Goal: Task Accomplishment & Management: Complete application form

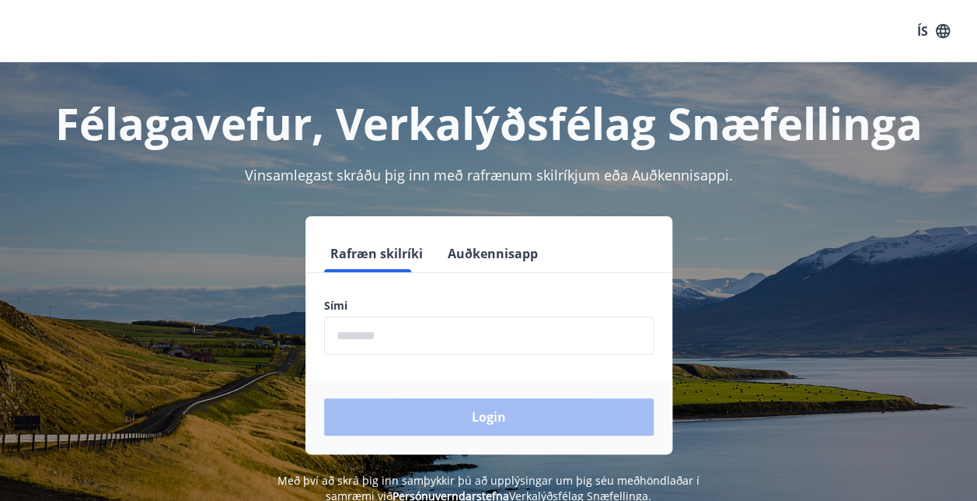
click at [401, 336] on input "phone" at bounding box center [489, 335] width 330 height 38
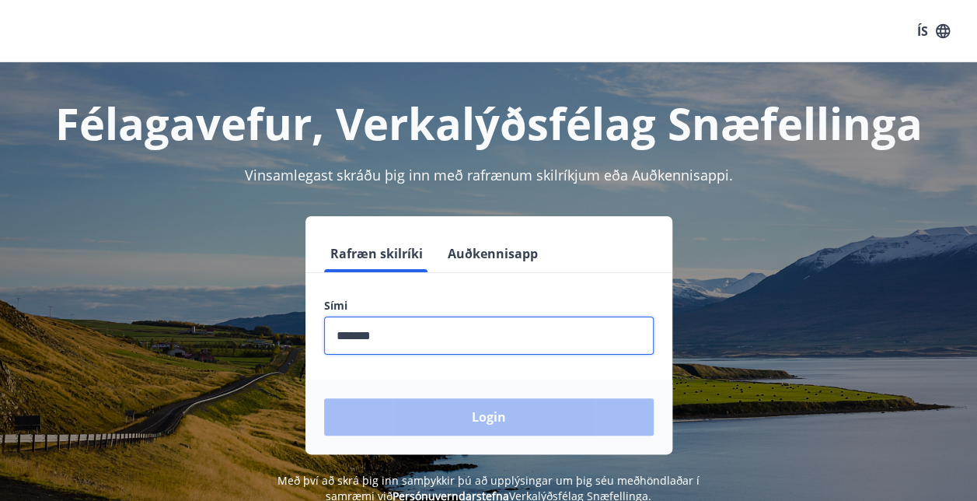
click at [366, 334] on input "phone" at bounding box center [489, 335] width 330 height 38
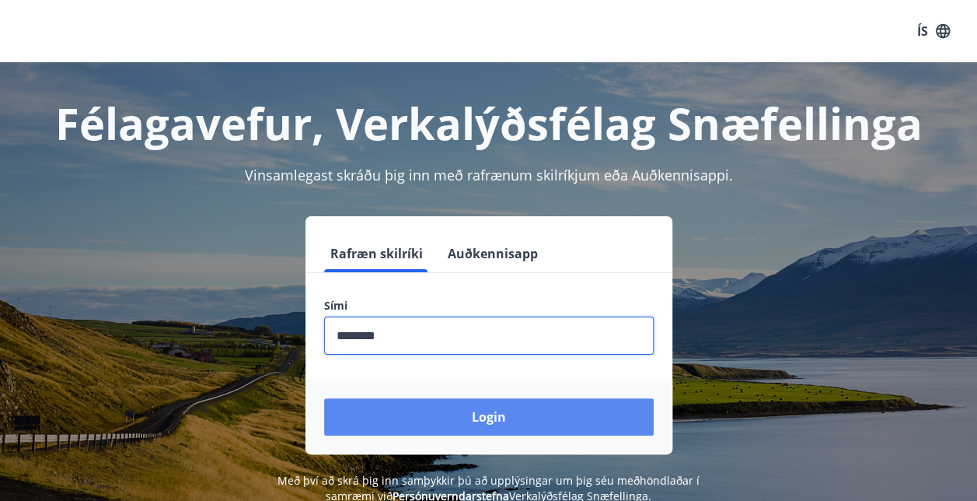
type input "********"
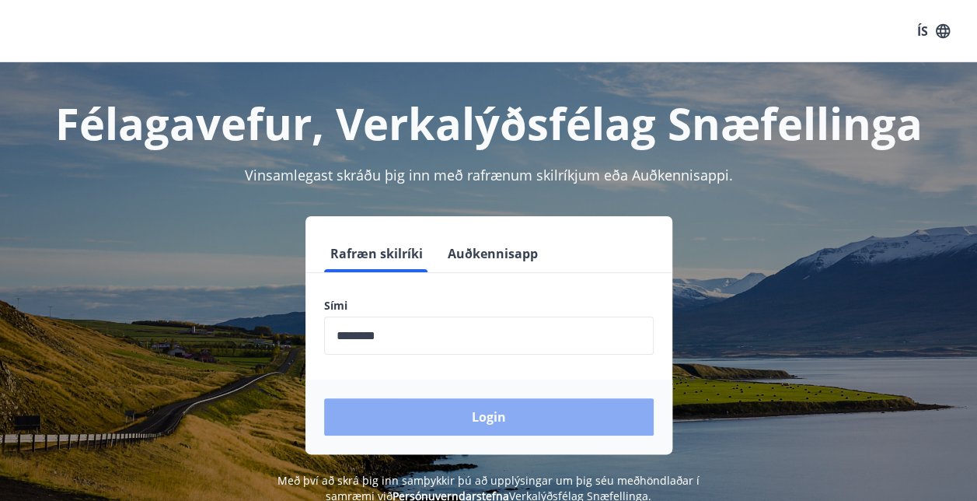
click at [359, 414] on button "Login" at bounding box center [489, 416] width 330 height 37
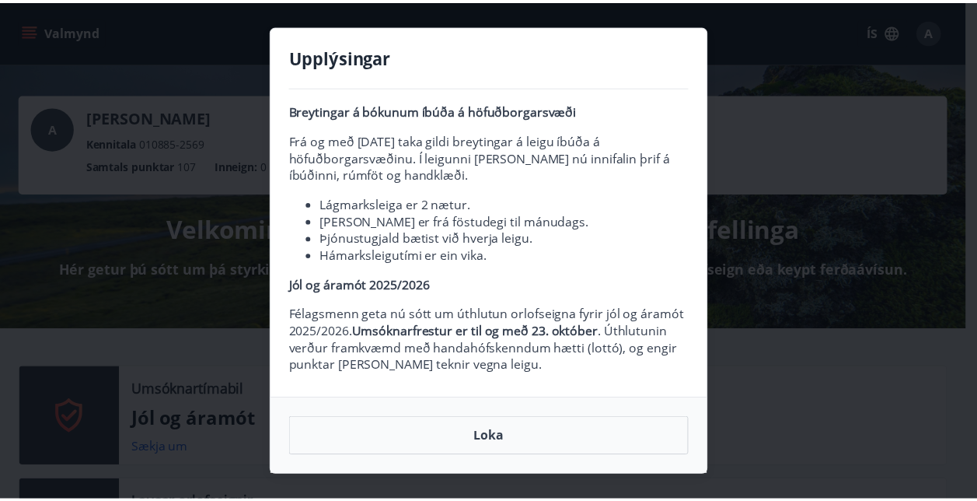
scroll to position [22, 0]
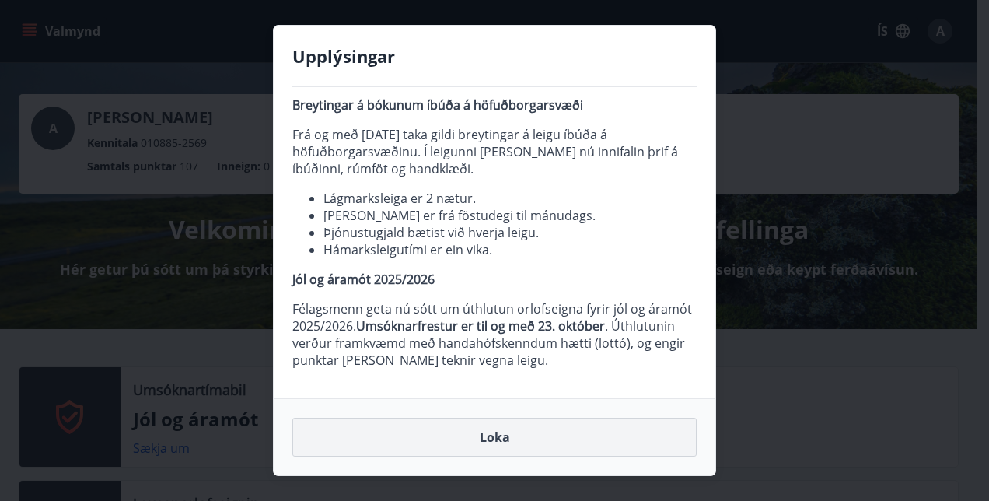
click at [467, 435] on button "Loka" at bounding box center [494, 437] width 404 height 39
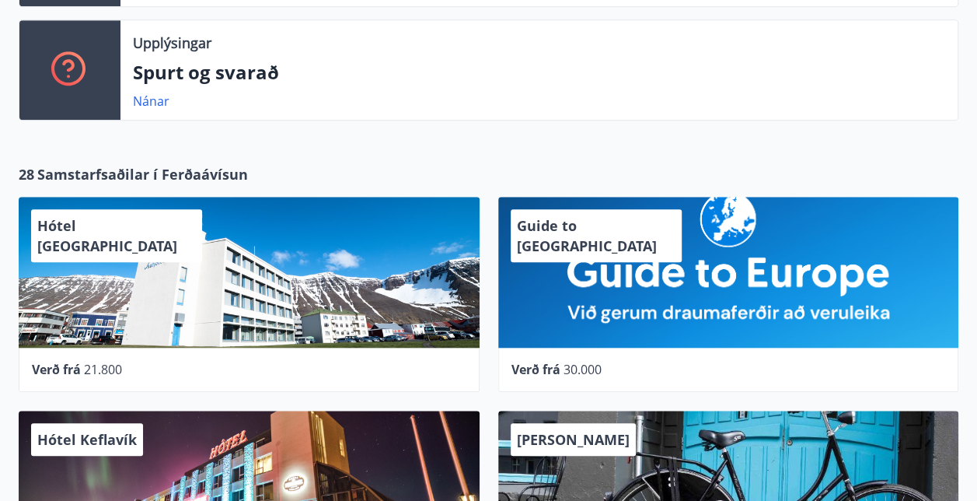
scroll to position [0, 0]
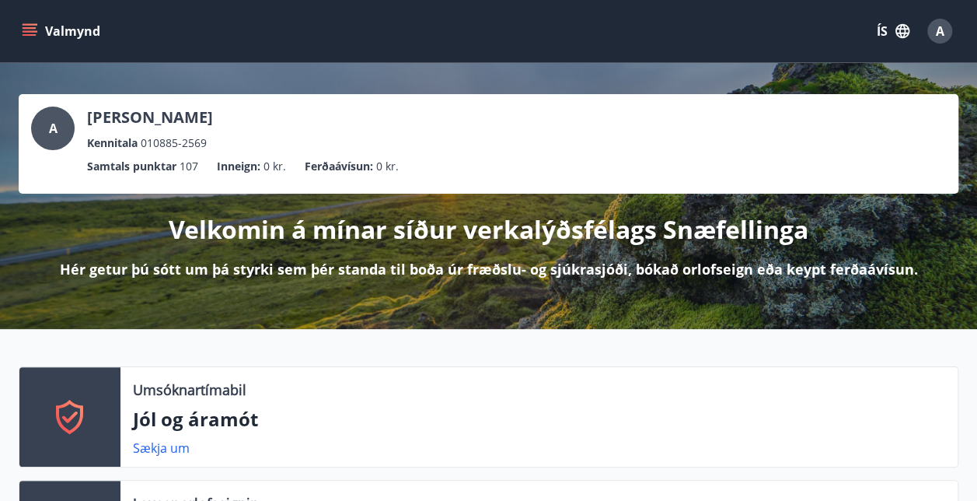
click at [44, 33] on button "Valmynd" at bounding box center [63, 31] width 88 height 28
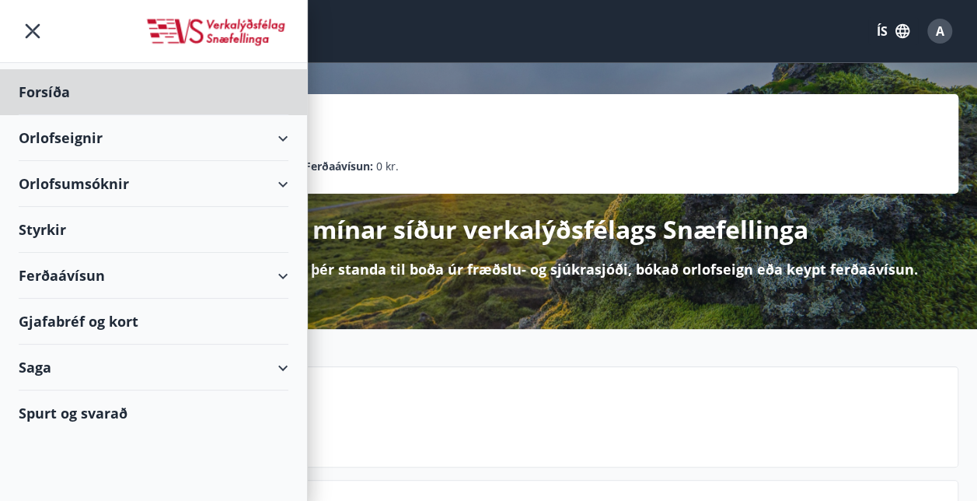
click at [47, 225] on div "Styrkir" at bounding box center [154, 230] width 270 height 46
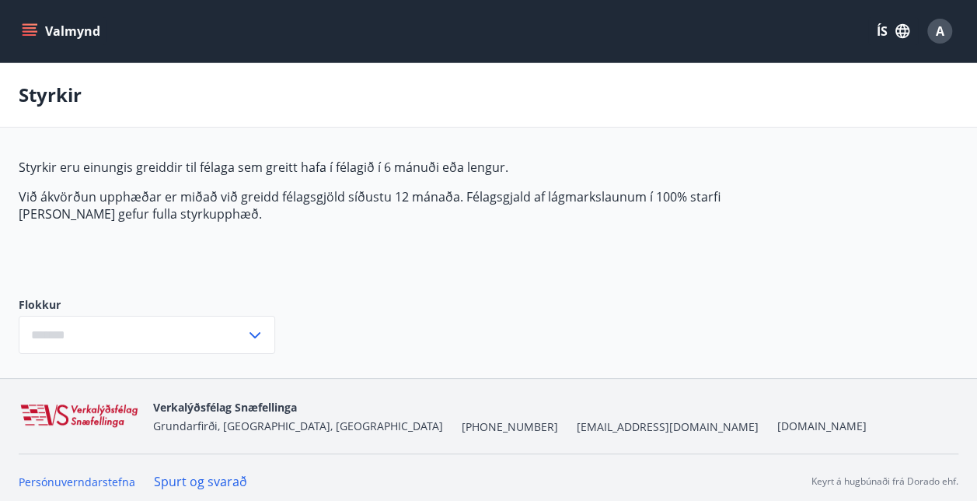
type input "***"
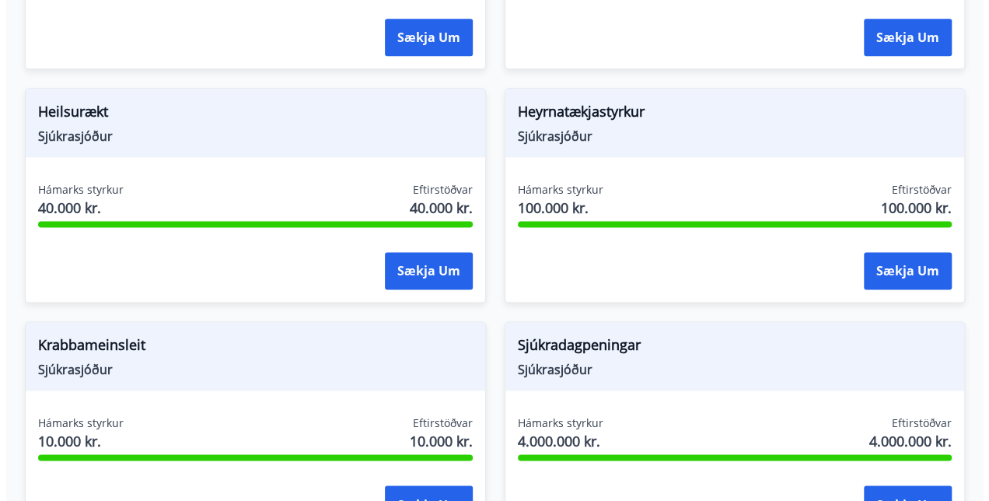
scroll to position [978, 0]
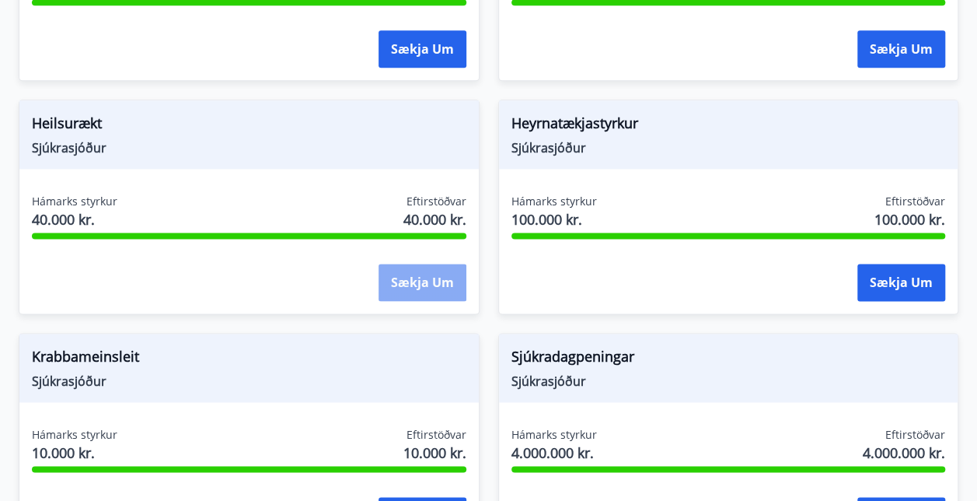
click at [437, 281] on button "Sækja um" at bounding box center [423, 282] width 88 height 37
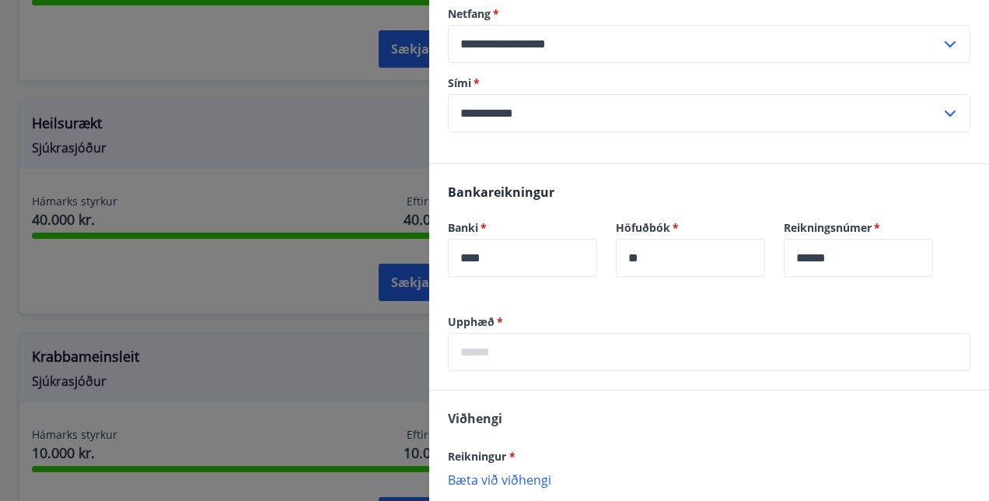
scroll to position [246, 0]
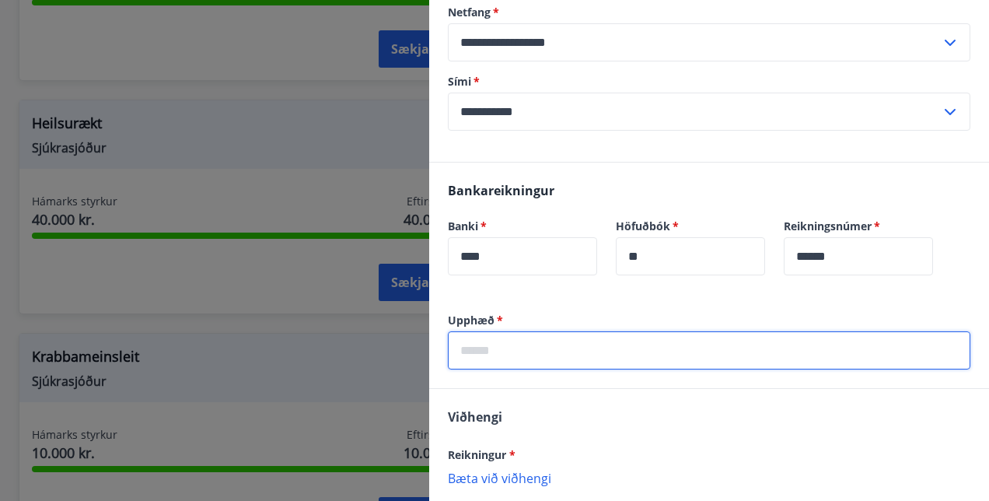
click at [543, 353] on input "text" at bounding box center [709, 350] width 523 height 38
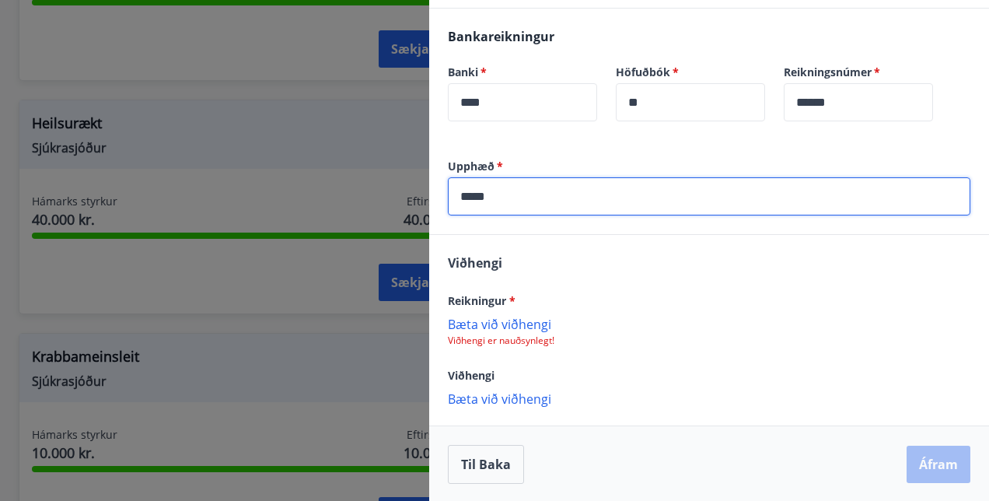
type input "*****"
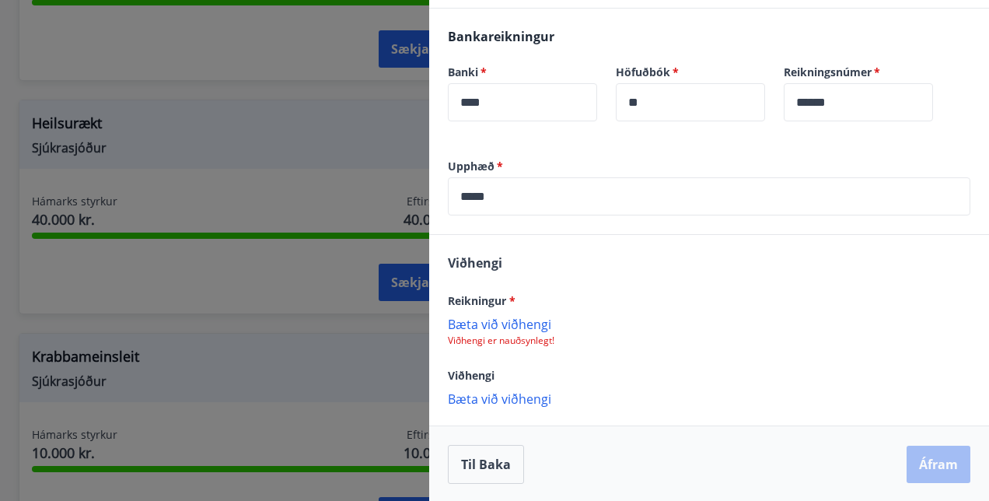
click at [510, 323] on p "Bæta við viðhengi" at bounding box center [709, 324] width 523 height 16
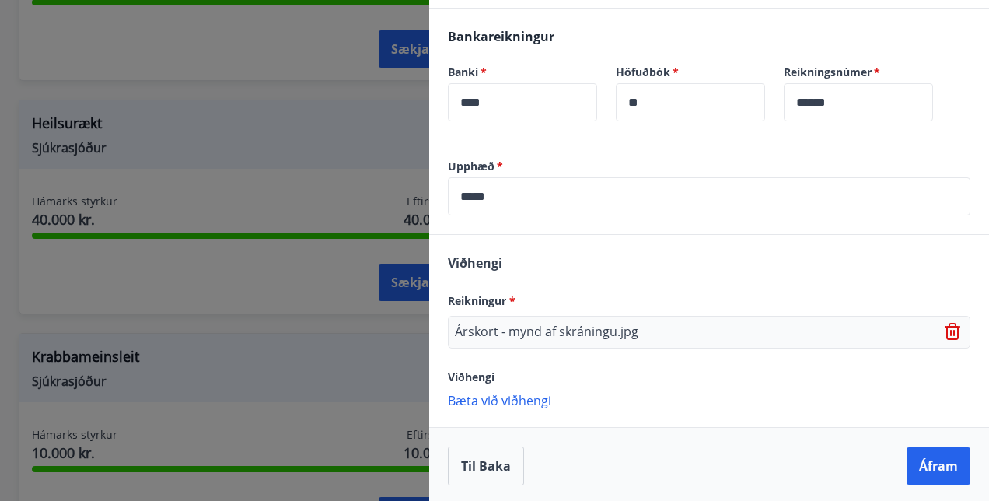
scroll to position [402, 0]
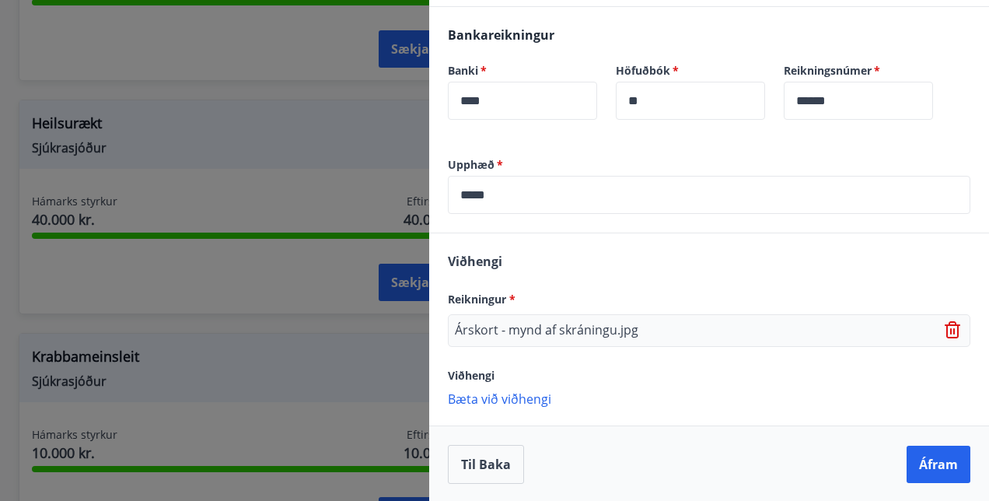
click at [521, 400] on p "Bæta við viðhengi" at bounding box center [709, 398] width 523 height 16
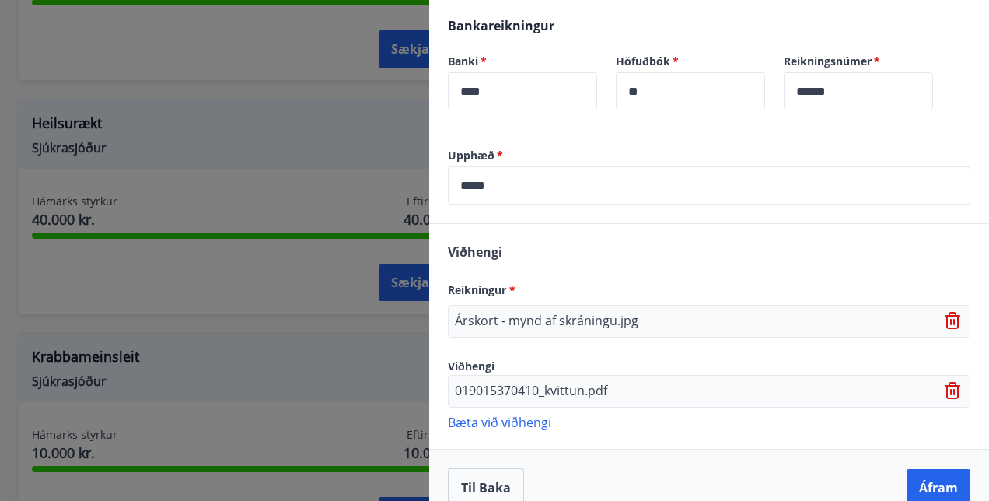
scroll to position [434, 0]
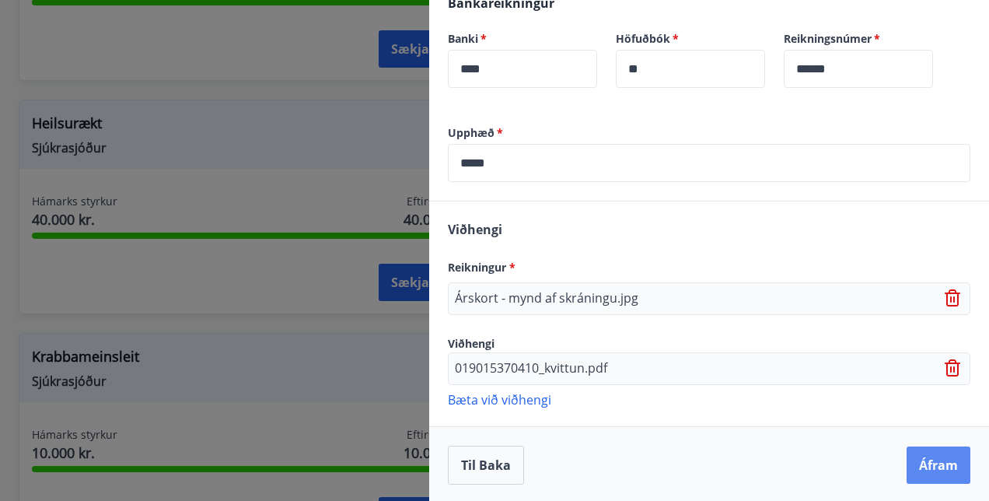
click at [922, 466] on button "Áfram" at bounding box center [939, 464] width 64 height 37
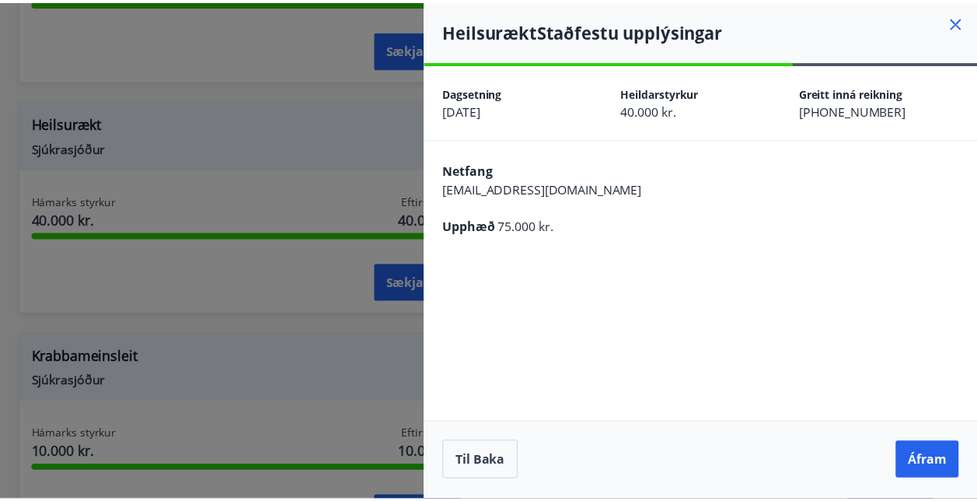
scroll to position [0, 0]
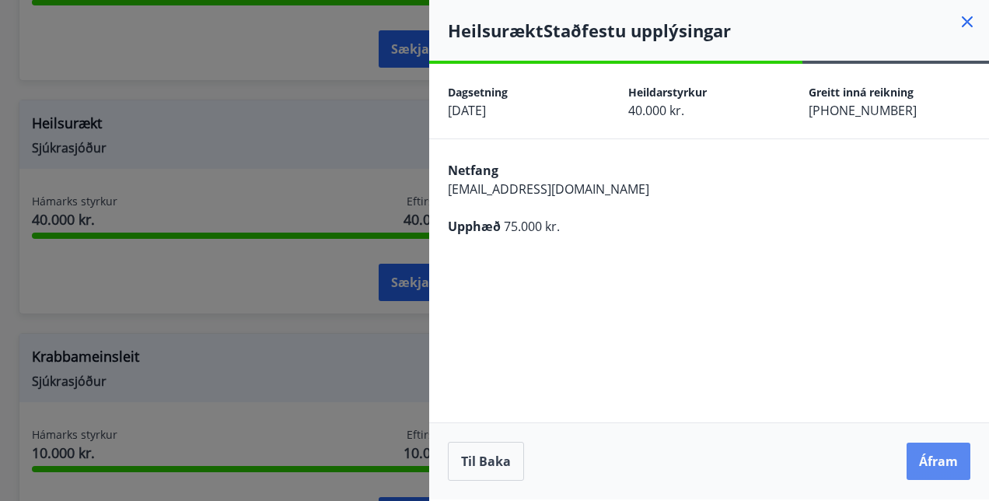
click at [941, 467] on button "Áfram" at bounding box center [939, 460] width 64 height 37
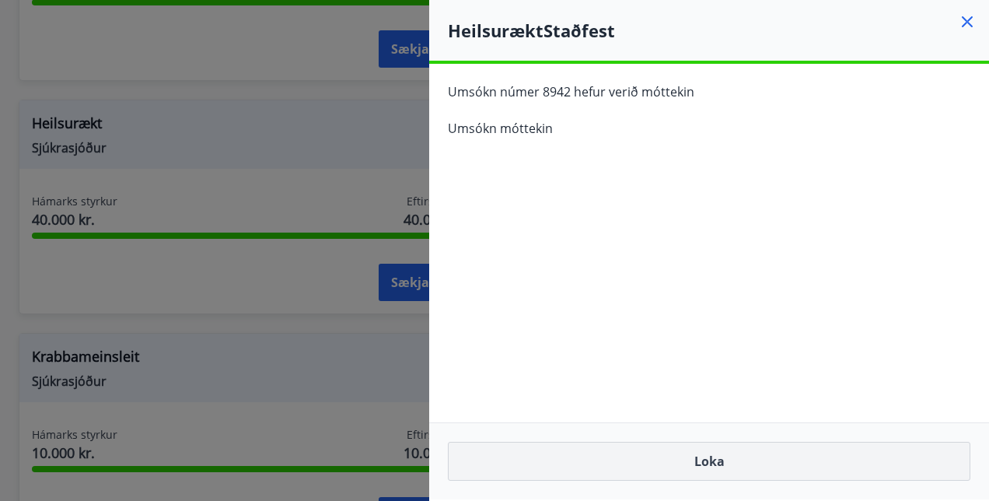
click at [821, 463] on button "Loka" at bounding box center [709, 461] width 523 height 39
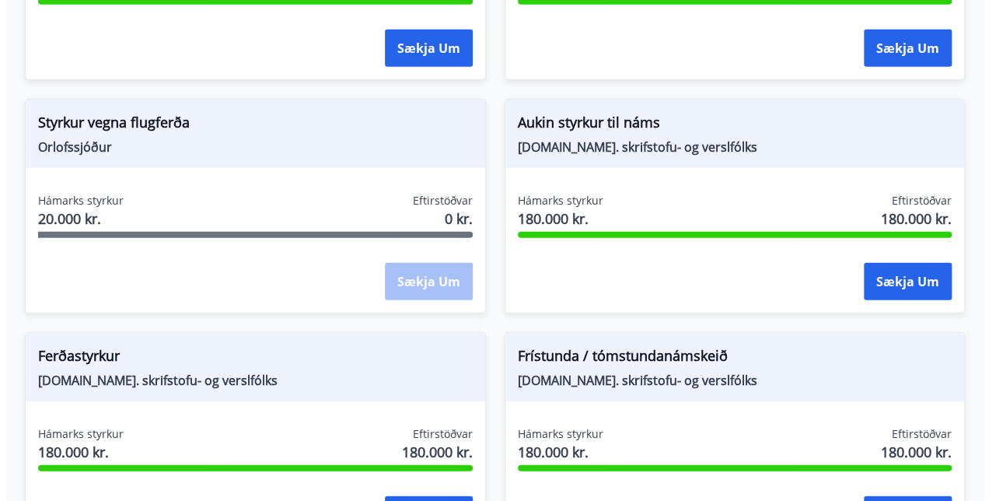
scroll to position [1913, 0]
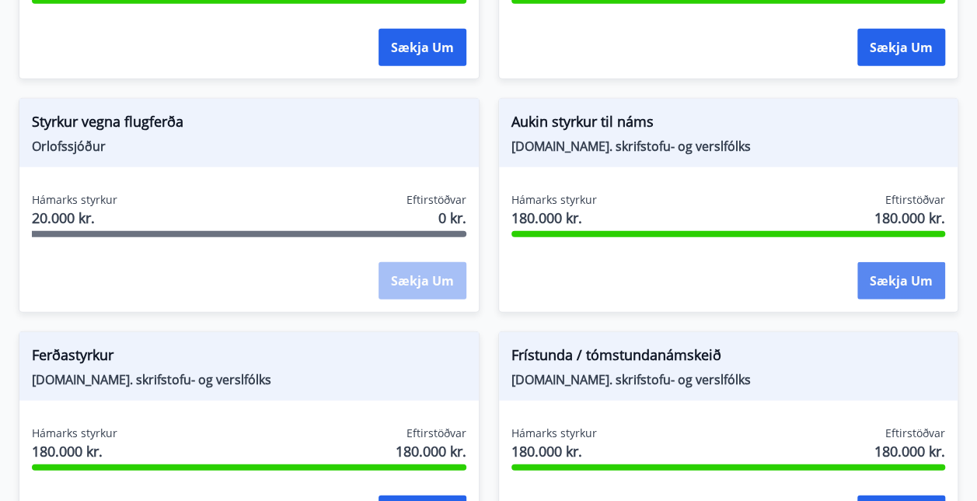
click at [907, 274] on button "Sækja um" at bounding box center [902, 280] width 88 height 37
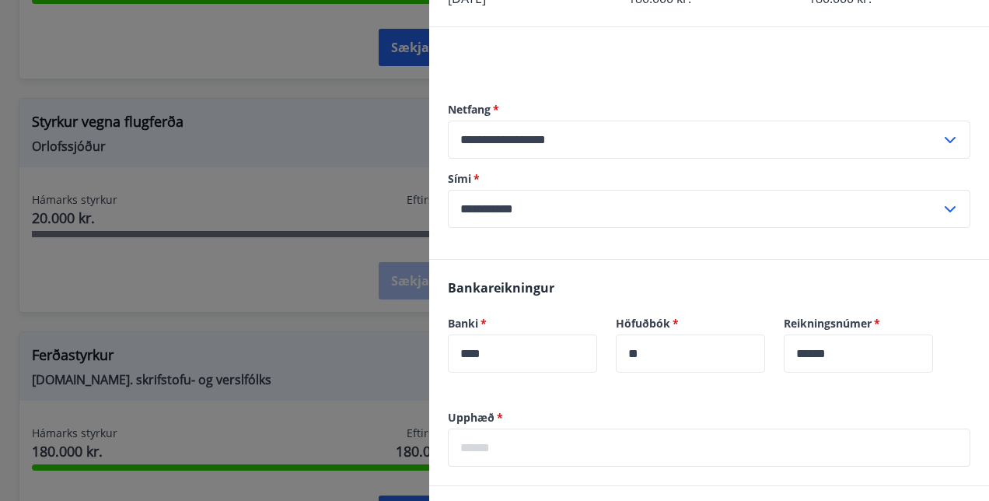
scroll to position [235, 0]
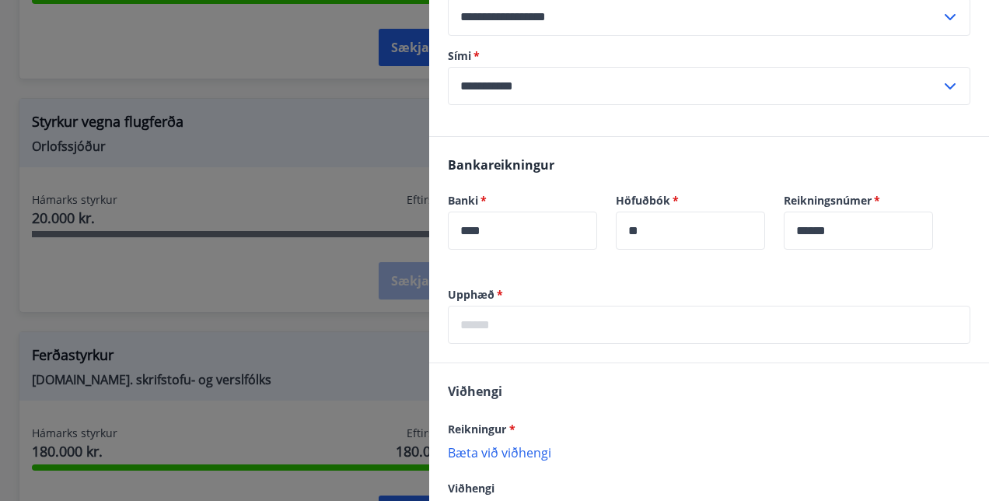
click at [563, 323] on input "text" at bounding box center [709, 325] width 523 height 38
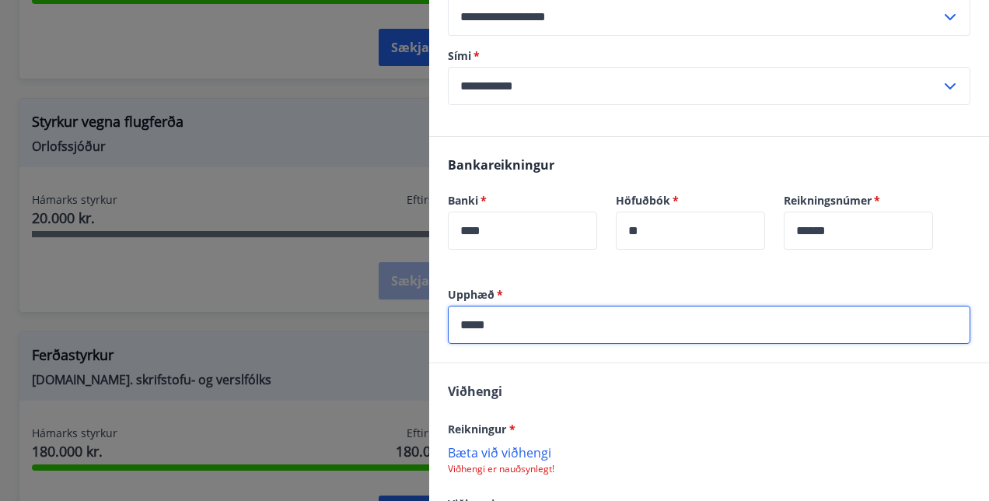
type input "*****"
click at [545, 428] on div "Reikningur *" at bounding box center [709, 428] width 523 height 19
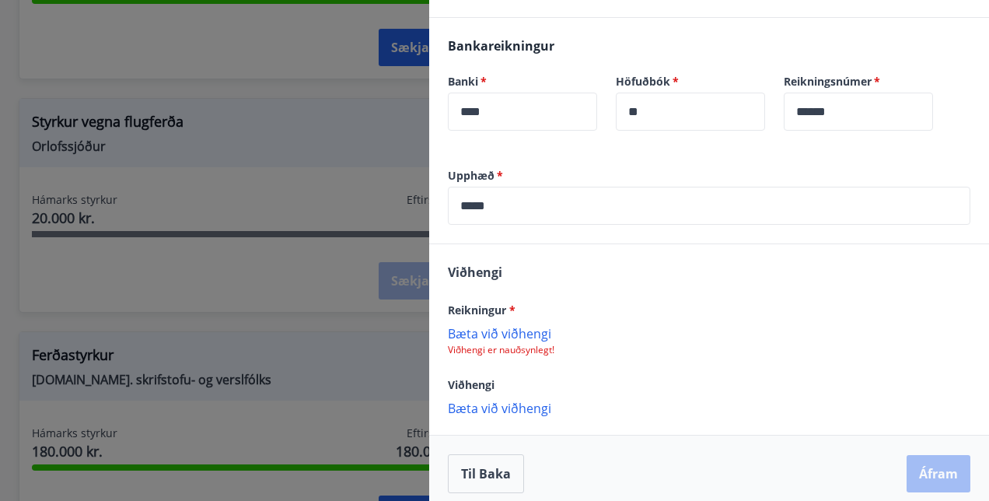
scroll to position [355, 0]
click at [498, 337] on p "Bæta við viðhengi" at bounding box center [709, 332] width 523 height 16
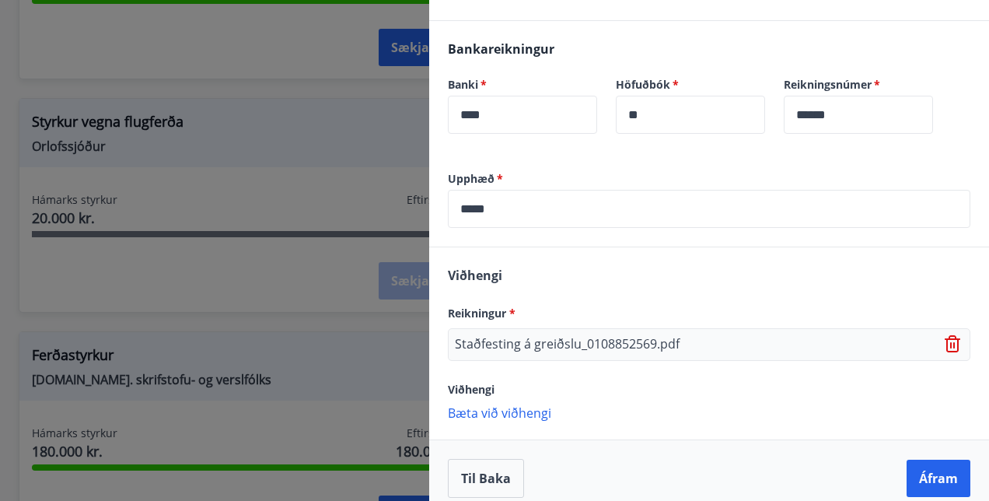
scroll to position [365, 0]
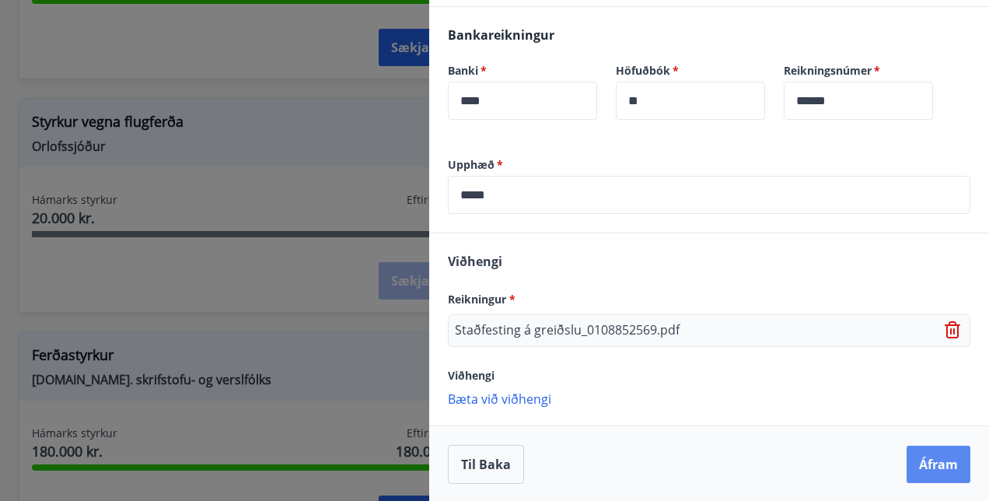
click at [910, 464] on button "Áfram" at bounding box center [939, 464] width 64 height 37
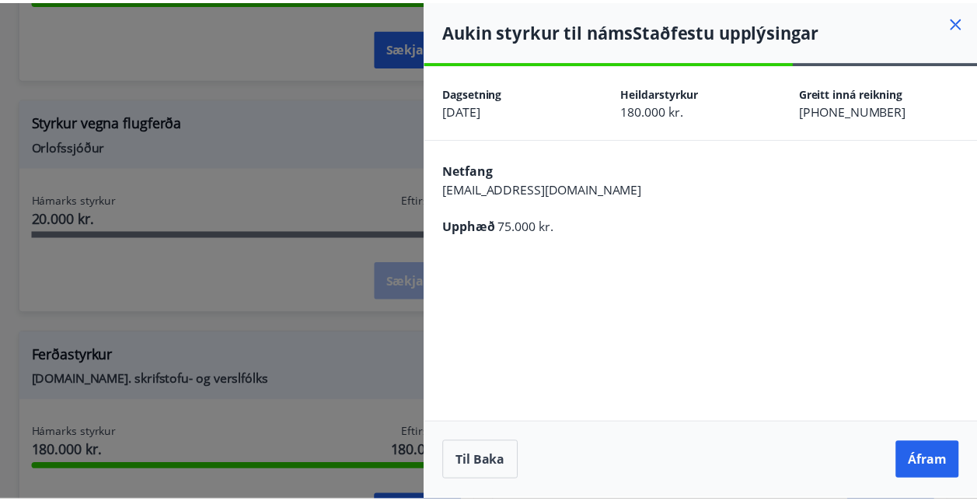
scroll to position [0, 0]
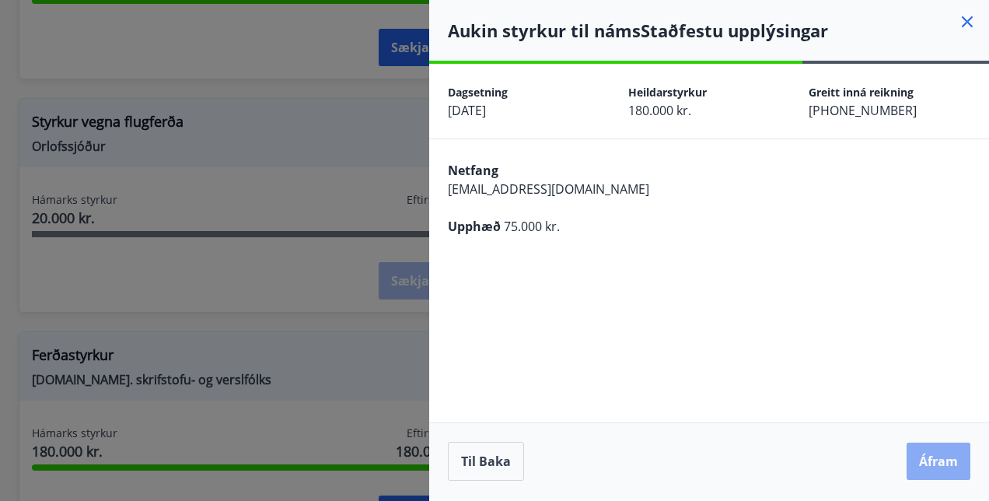
click at [938, 466] on button "Áfram" at bounding box center [939, 460] width 64 height 37
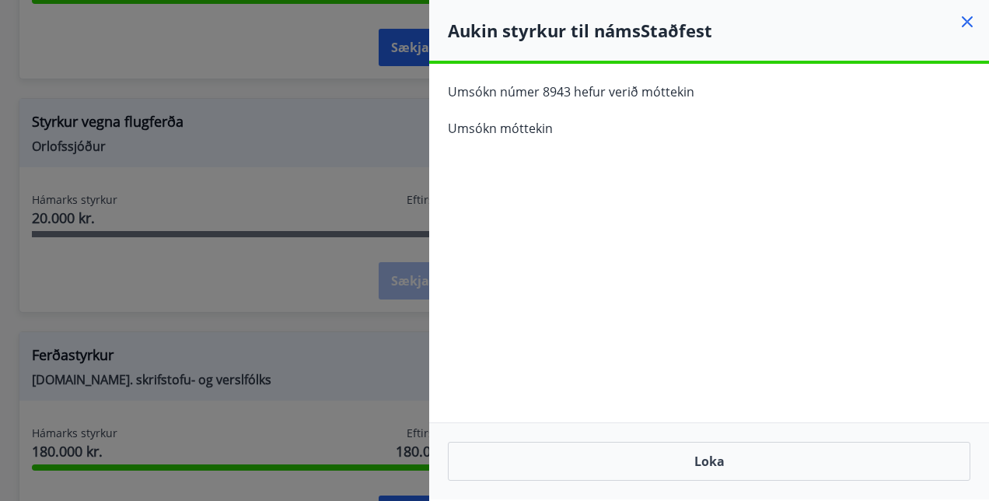
click at [966, 23] on icon at bounding box center [967, 21] width 11 height 11
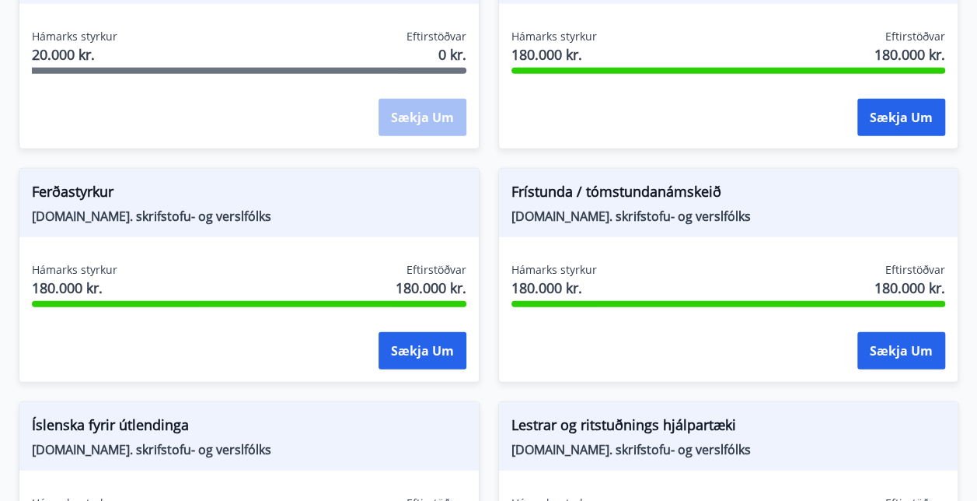
scroll to position [2070, 0]
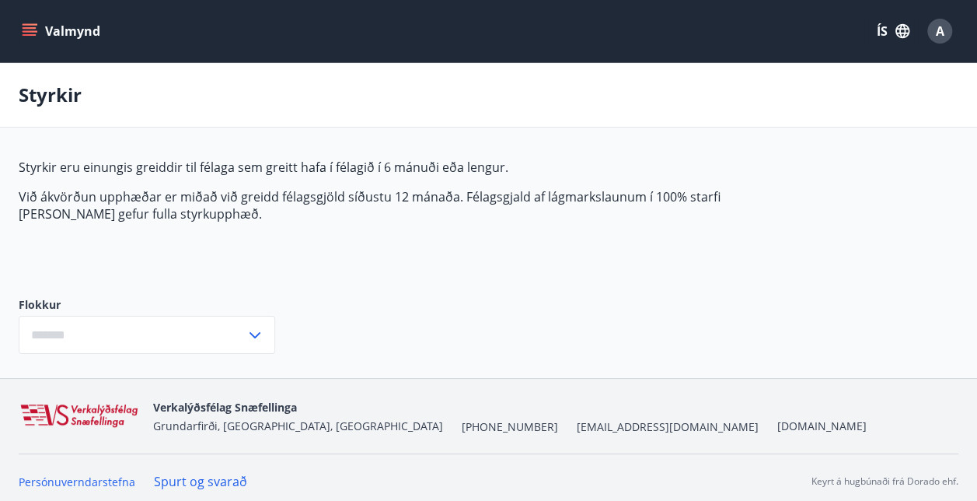
type input "***"
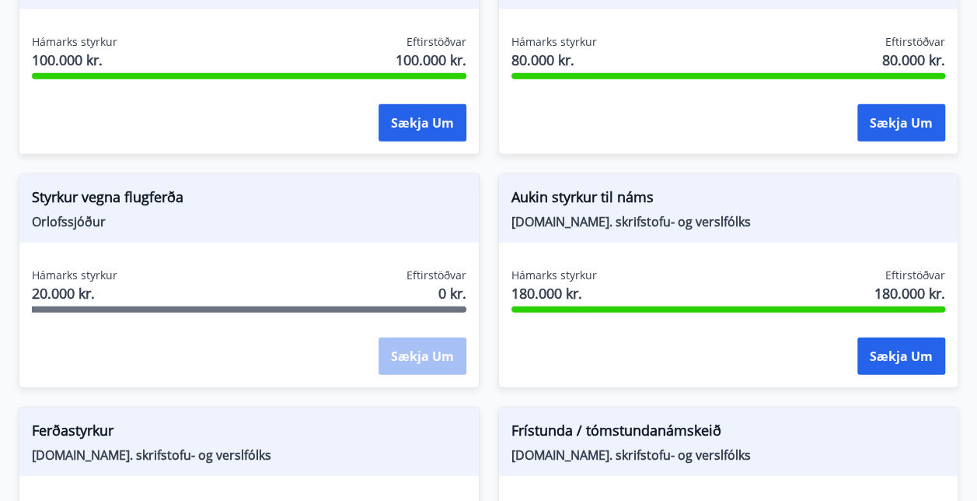
scroll to position [1837, 0]
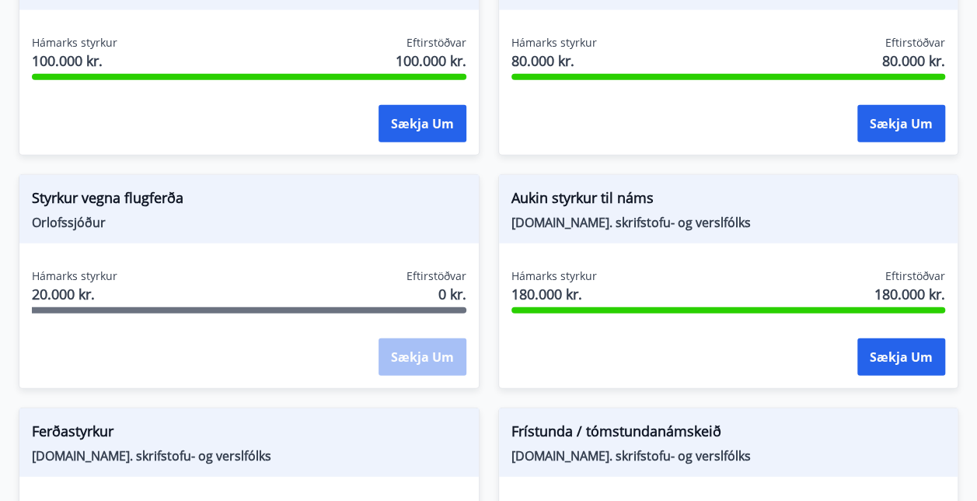
click at [412, 352] on div "Sækja um" at bounding box center [423, 357] width 88 height 39
click at [336, 274] on div "Hámarks styrkur 20.000 kr. Eftirstöðvar 0 kr." at bounding box center [249, 287] width 435 height 39
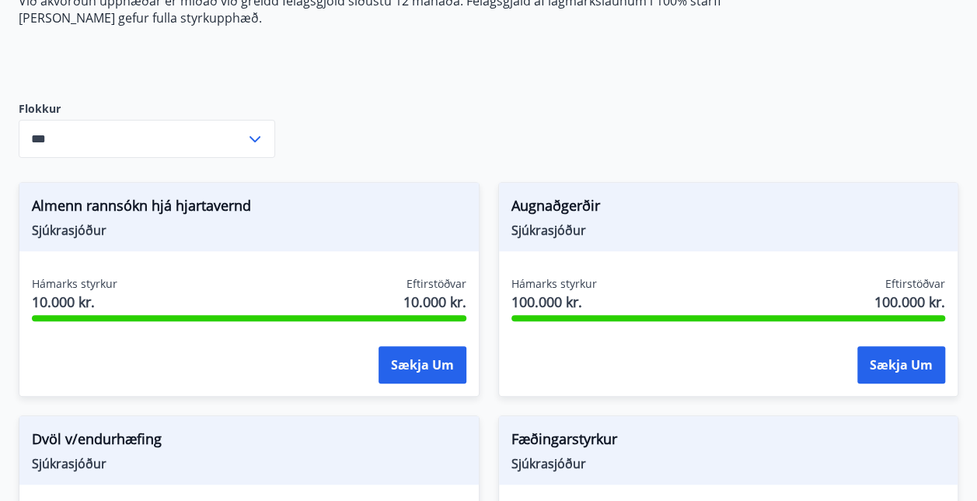
scroll to position [0, 0]
